Goal: Transaction & Acquisition: Purchase product/service

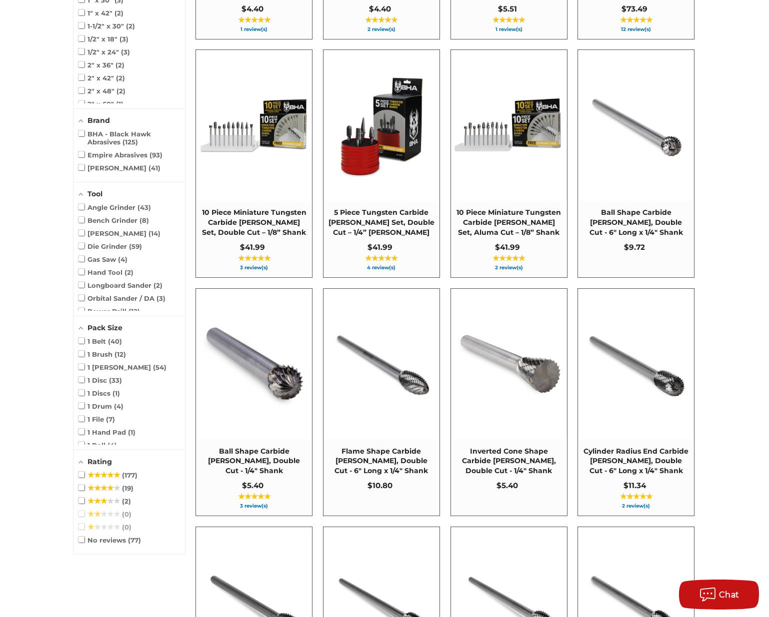
scroll to position [657, 0]
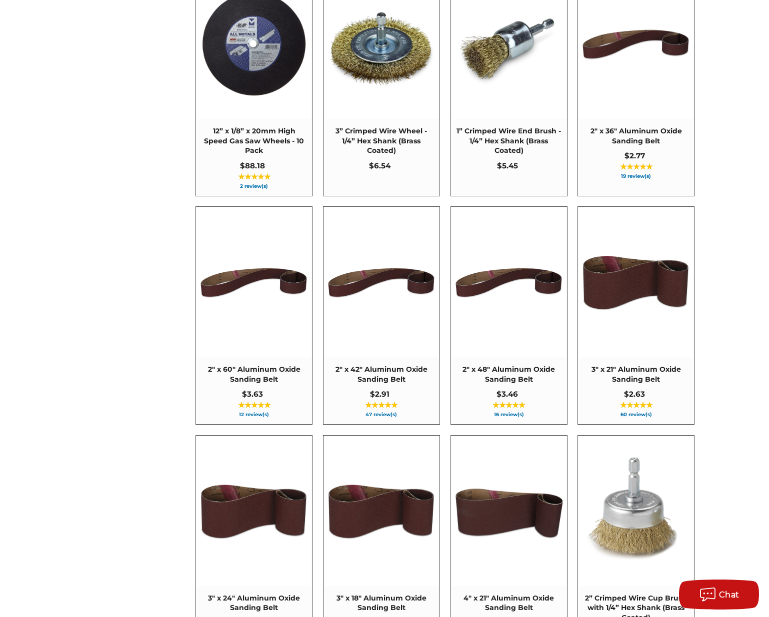
scroll to position [4057, 0]
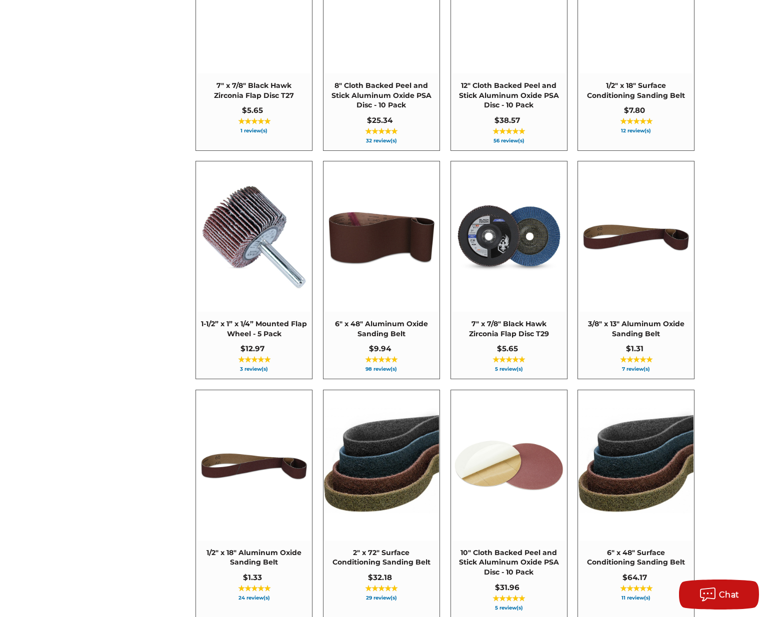
scroll to position [4882, 0]
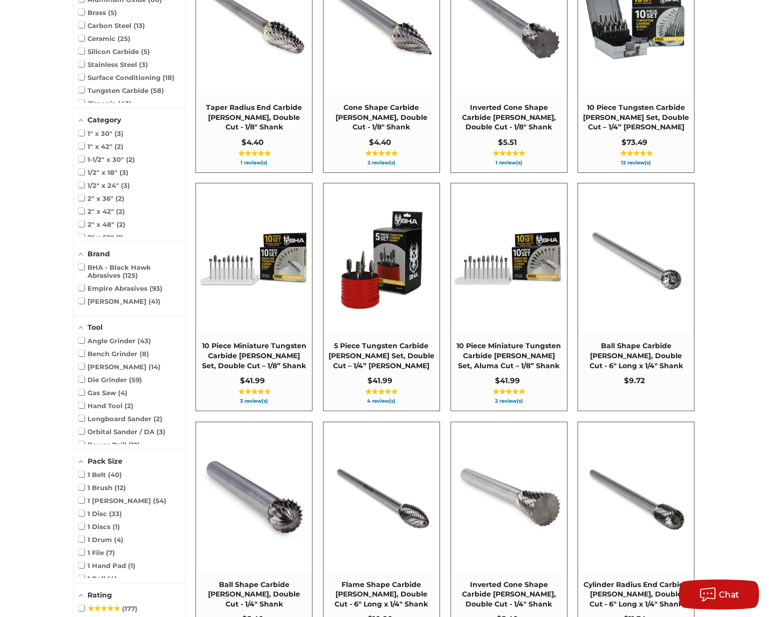
scroll to position [523, 0]
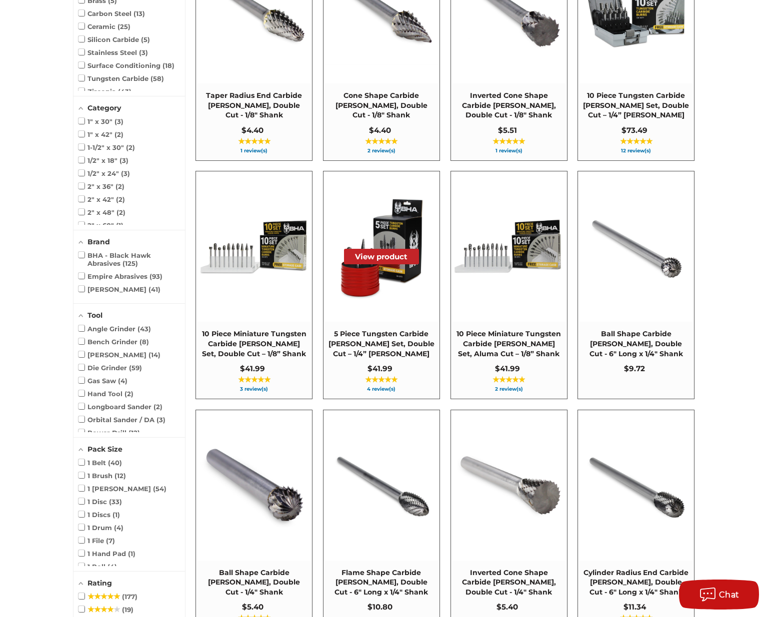
click at [367, 269] on img "5 Piece Tungsten Carbide Burr Set, Double Cut – 1/4” Shank" at bounding box center [381, 246] width 115 height 115
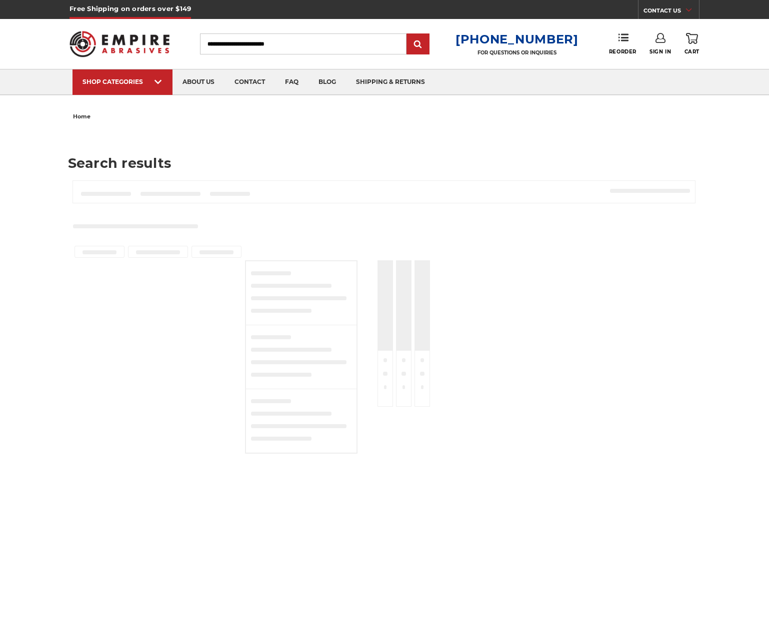
type input "****"
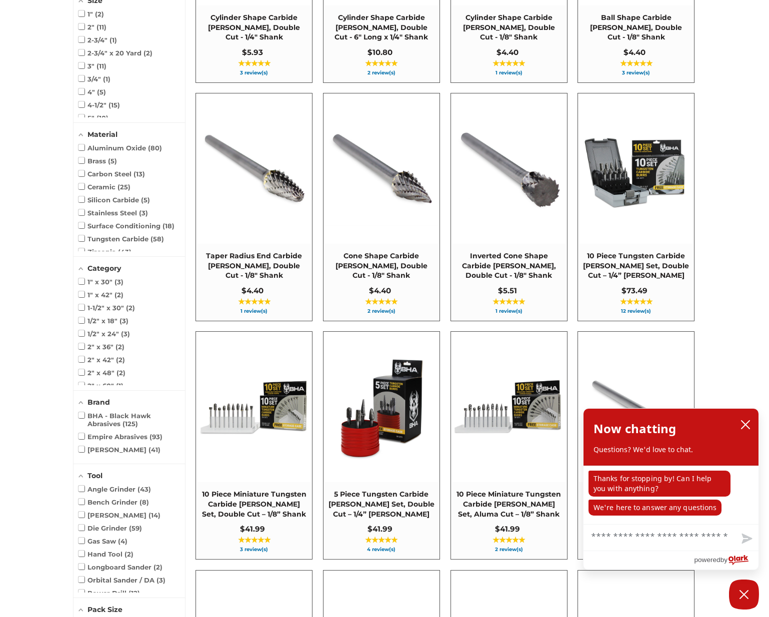
scroll to position [308, 0]
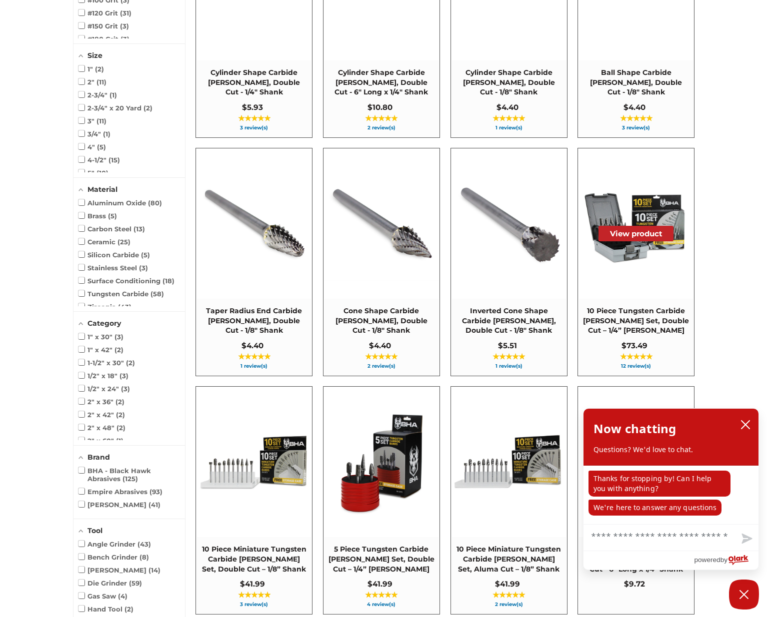
click at [612, 244] on img "10 Piece Tungsten Carbide Burr Set, Double Cut – 1/4” Shank" at bounding box center [635, 223] width 115 height 115
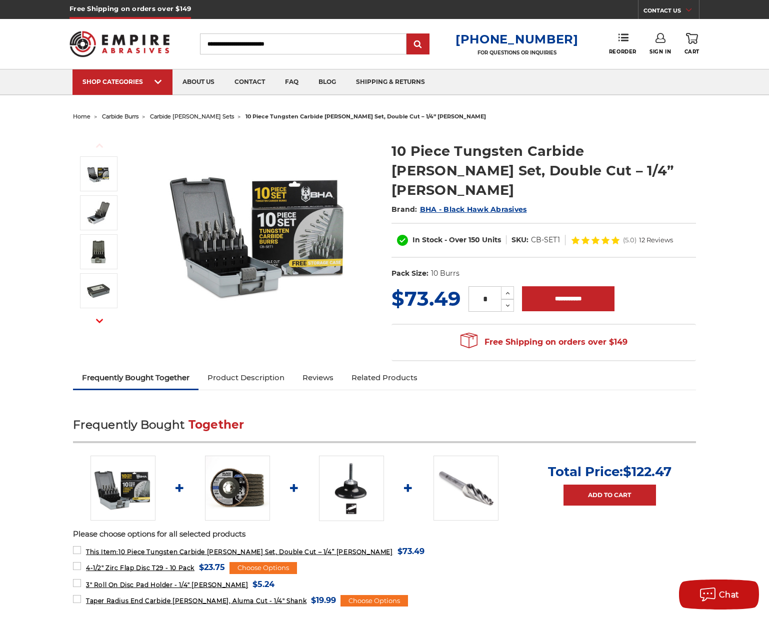
click at [242, 236] on img at bounding box center [259, 231] width 200 height 200
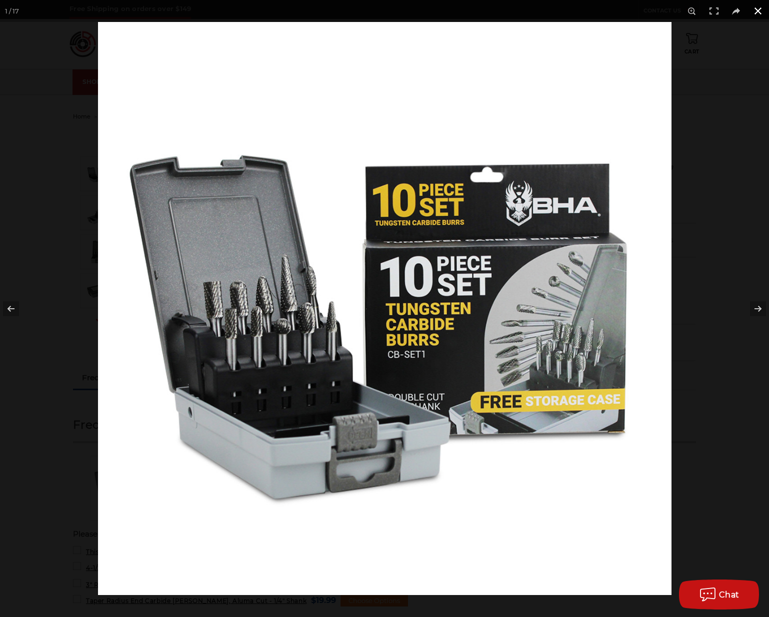
click at [760, 13] on button at bounding box center [758, 11] width 22 height 22
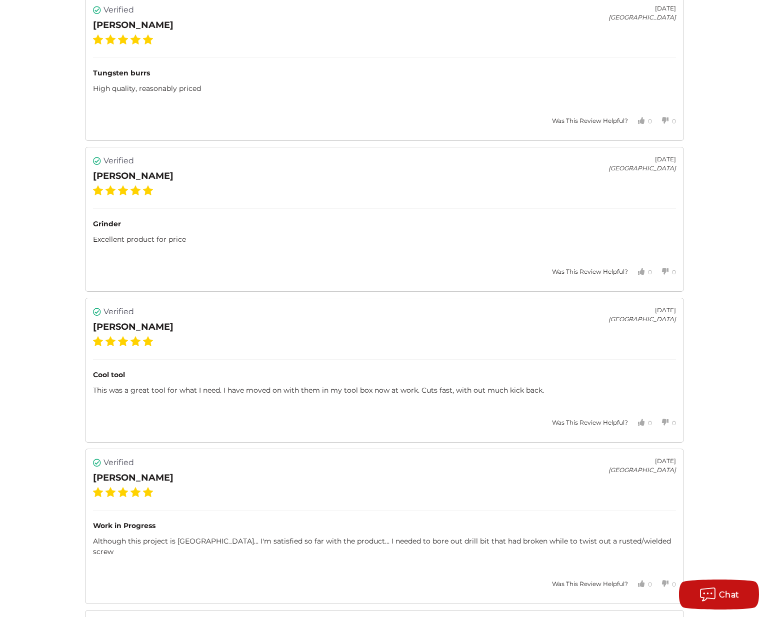
scroll to position [2472, 0]
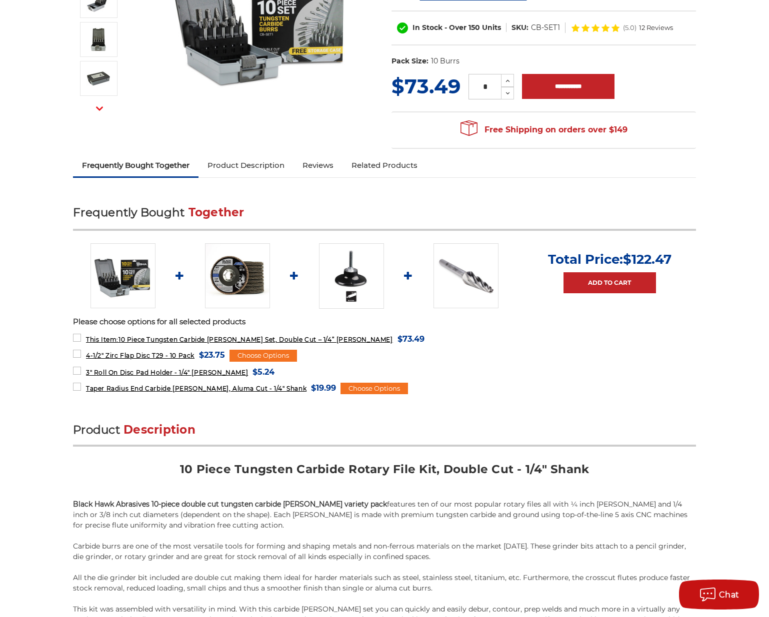
scroll to position [0, 0]
